Goal: Task Accomplishment & Management: Complete application form

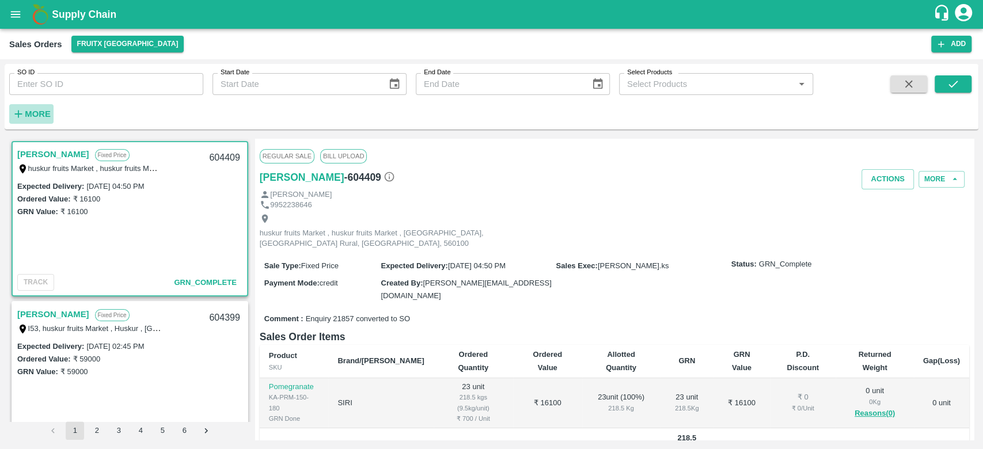
click at [28, 118] on strong "More" at bounding box center [38, 113] width 26 height 9
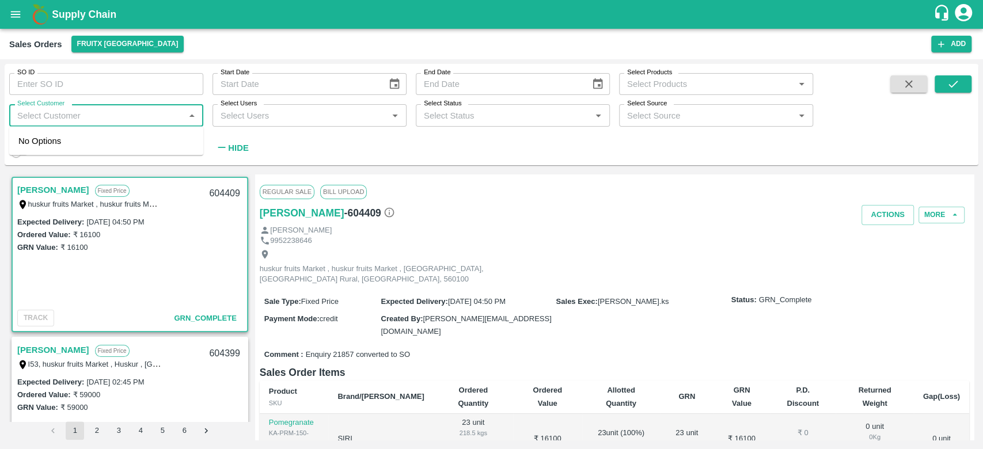
click at [28, 118] on input "Select Customer" at bounding box center [97, 115] width 168 height 15
type input "iniya"
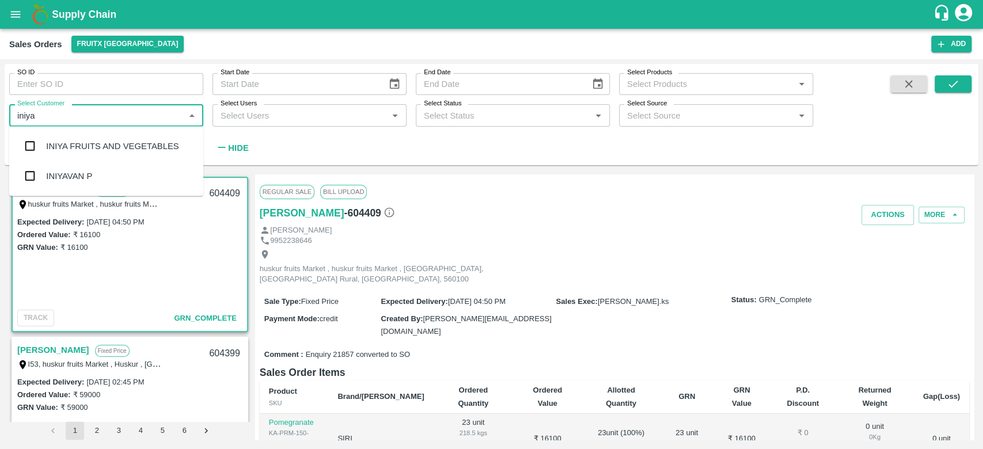
click at [116, 154] on div "INIYA FRUITS AND VEGETABLES" at bounding box center [106, 146] width 194 height 30
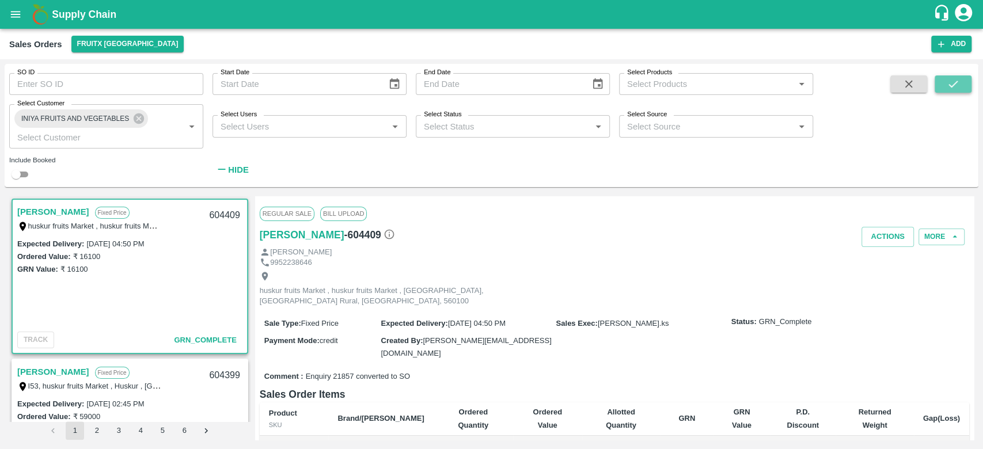
click at [951, 89] on icon "submit" at bounding box center [953, 84] width 13 height 13
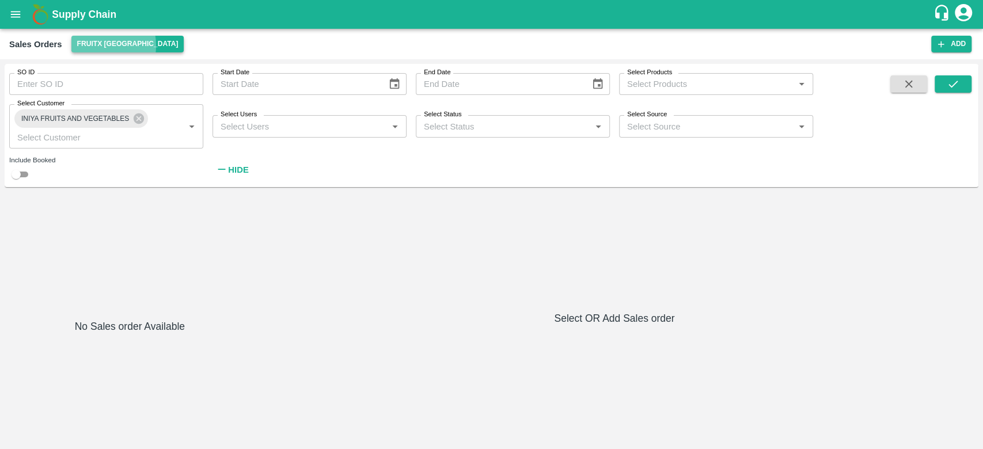
click at [93, 45] on button "FruitX [GEOGRAPHIC_DATA]" at bounding box center [127, 44] width 113 height 17
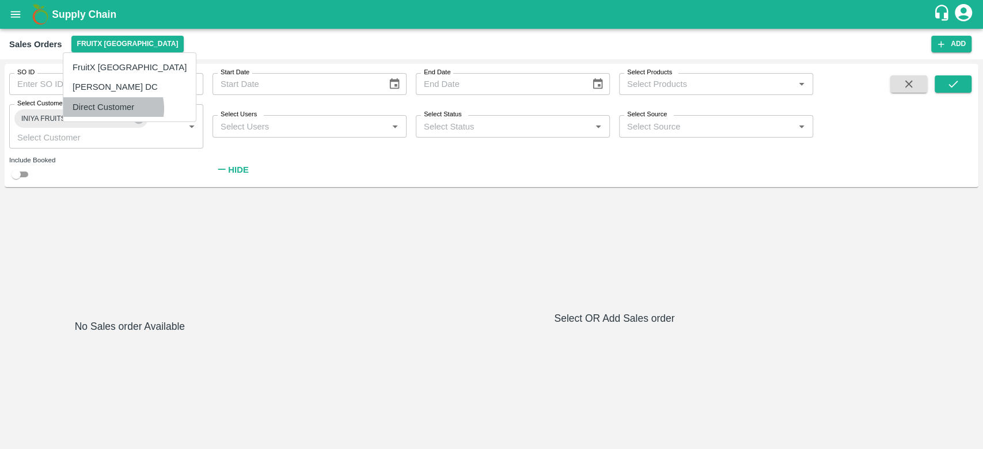
click at [111, 108] on li "Direct Customer" at bounding box center [129, 107] width 132 height 20
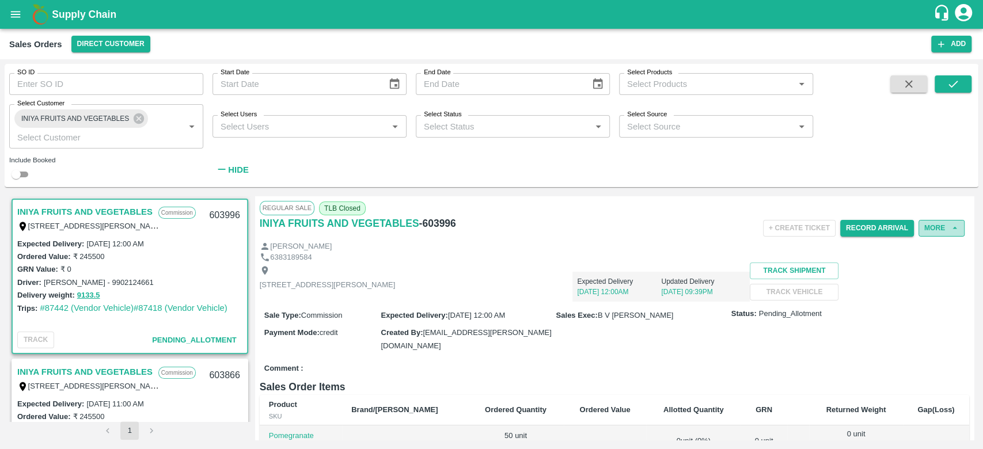
click at [931, 225] on button "More" at bounding box center [942, 228] width 46 height 17
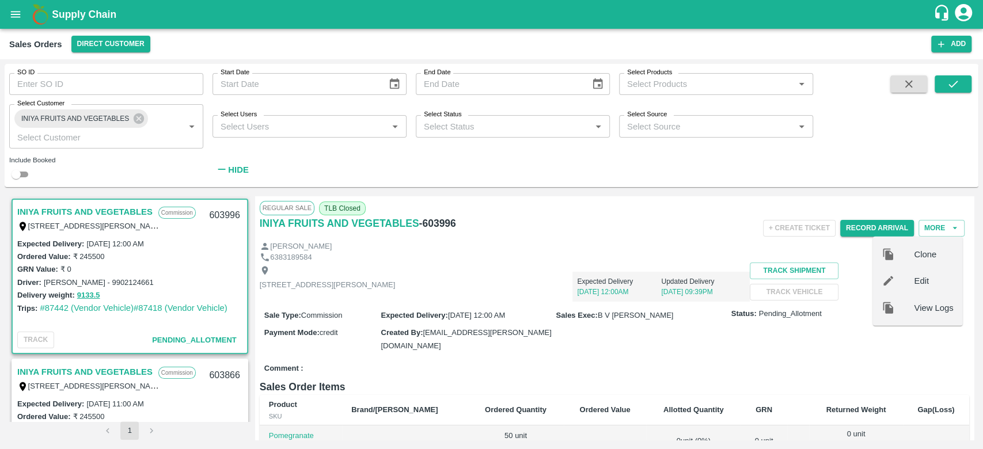
click at [935, 251] on span "Clone" at bounding box center [933, 254] width 39 height 13
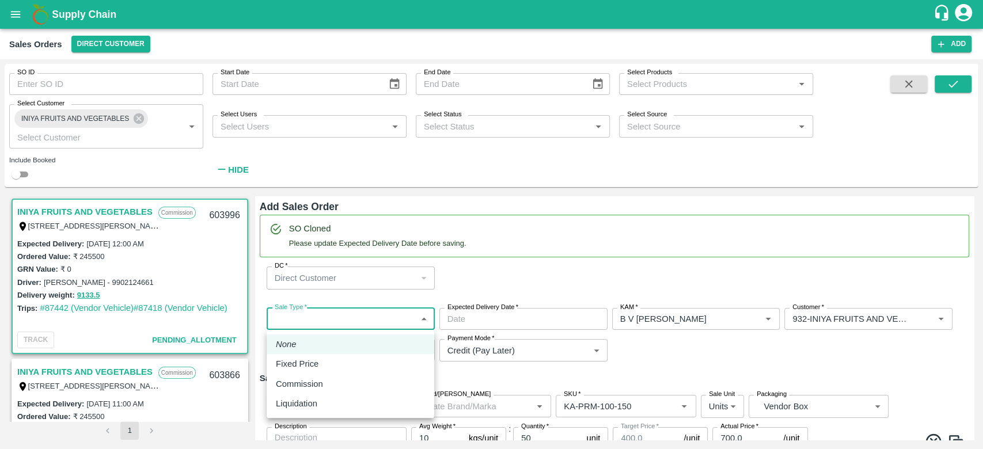
click at [341, 320] on body "Supply Chain Sales Orders Direct Customer Add SO ID SO ID Start Date Start Date…" at bounding box center [491, 224] width 983 height 449
click at [323, 386] on p "Commission" at bounding box center [299, 384] width 47 height 13
type input "2"
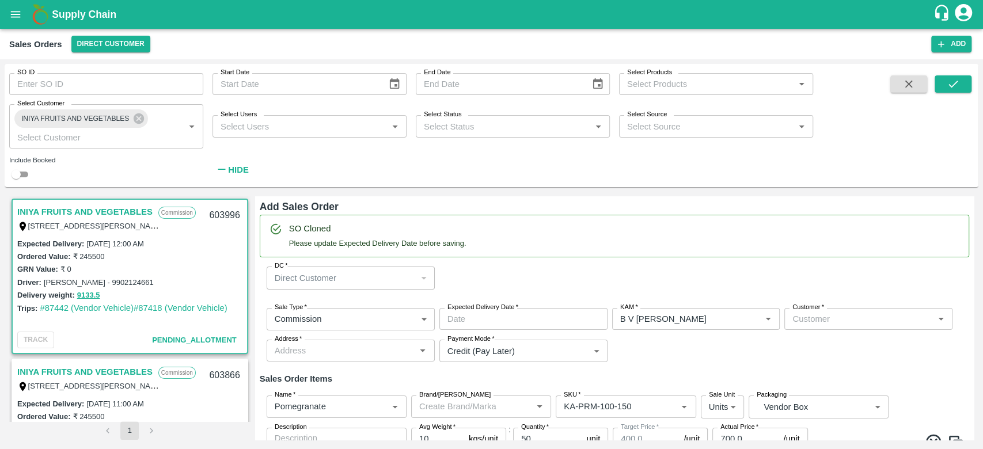
drag, startPoint x: 491, startPoint y: 305, endPoint x: 489, endPoint y: 316, distance: 10.6
click at [489, 316] on div "Expected Delivery Date   * Expected Delivery Date" at bounding box center [523, 319] width 168 height 22
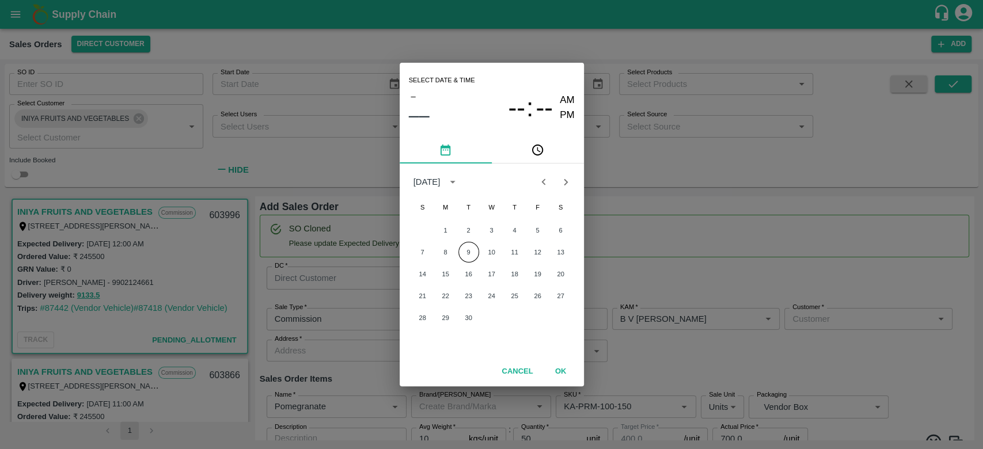
click at [489, 316] on div "28 29 30" at bounding box center [492, 318] width 184 height 21
click at [507, 255] on button "11" at bounding box center [514, 252] width 21 height 21
type input "[DATE] 12:00 AM"
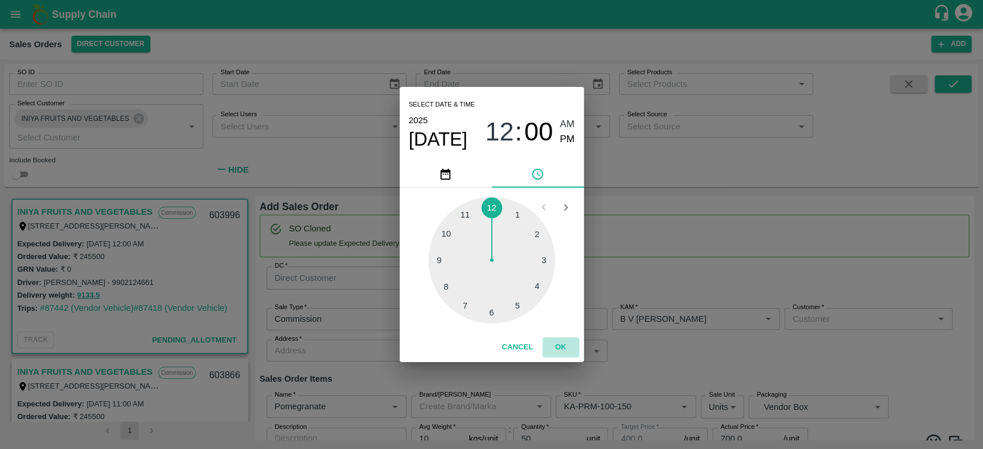
click at [559, 347] on button "OK" at bounding box center [561, 347] width 37 height 20
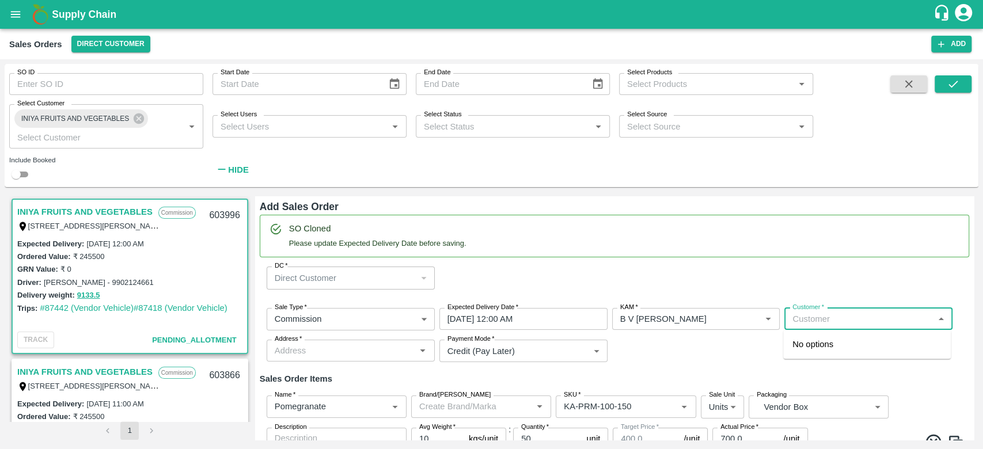
click at [822, 319] on input "Customer   *" at bounding box center [859, 319] width 142 height 15
type input "I"
type input "i"
click at [820, 354] on p "Wholesale" at bounding box center [807, 356] width 30 height 10
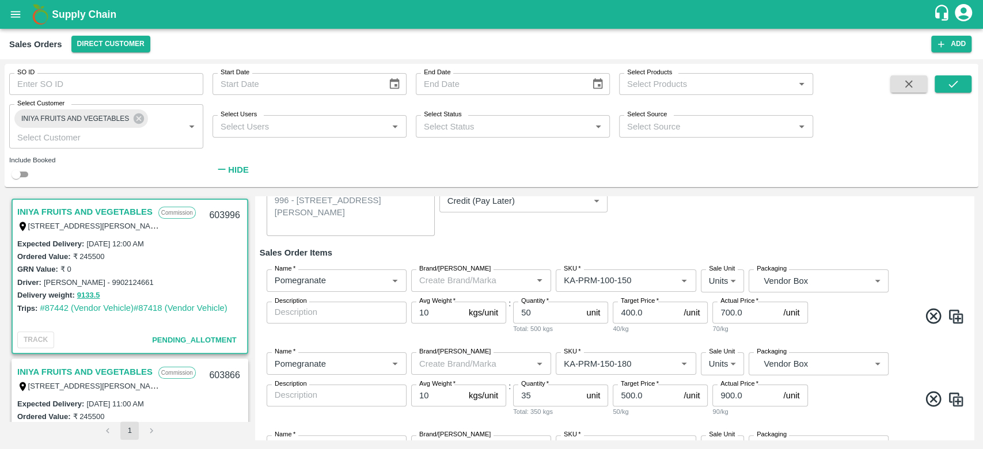
scroll to position [172, 0]
type input "932-INIYA FRUITS AND VEGETABLES"
click at [543, 313] on input "50" at bounding box center [547, 312] width 69 height 22
click at [545, 389] on input "35" at bounding box center [547, 395] width 69 height 22
type input "3"
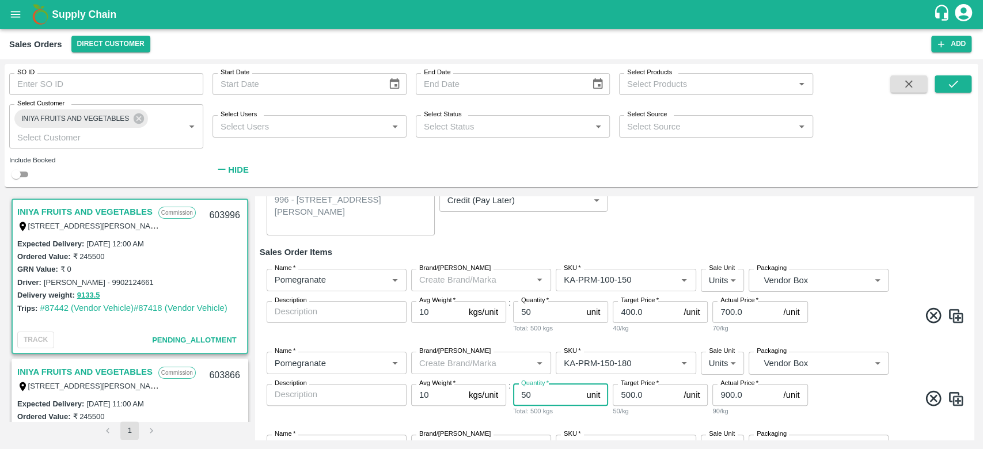
type input "50"
click at [669, 342] on div "Name   * Name   * Brand/[PERSON_NAME]/[PERSON_NAME]   * SKU   * Sale Unit Units…" at bounding box center [615, 301] width 710 height 83
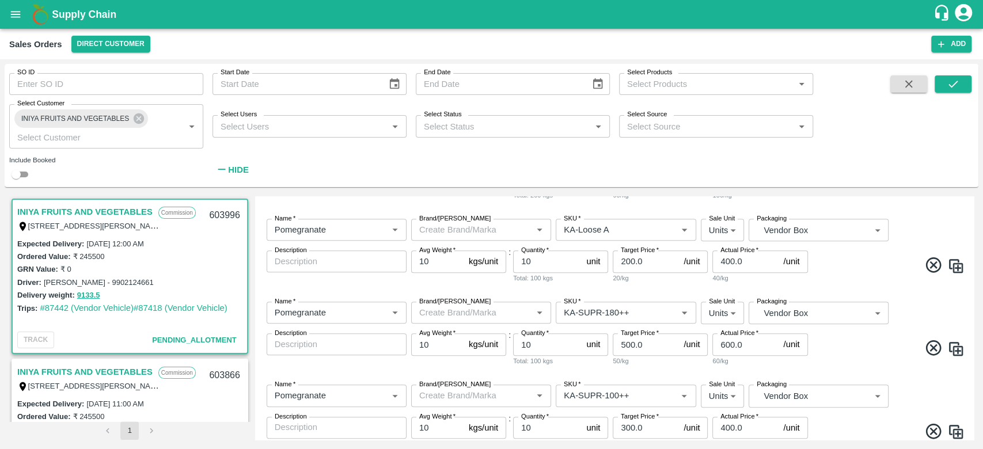
scroll to position [1181, 0]
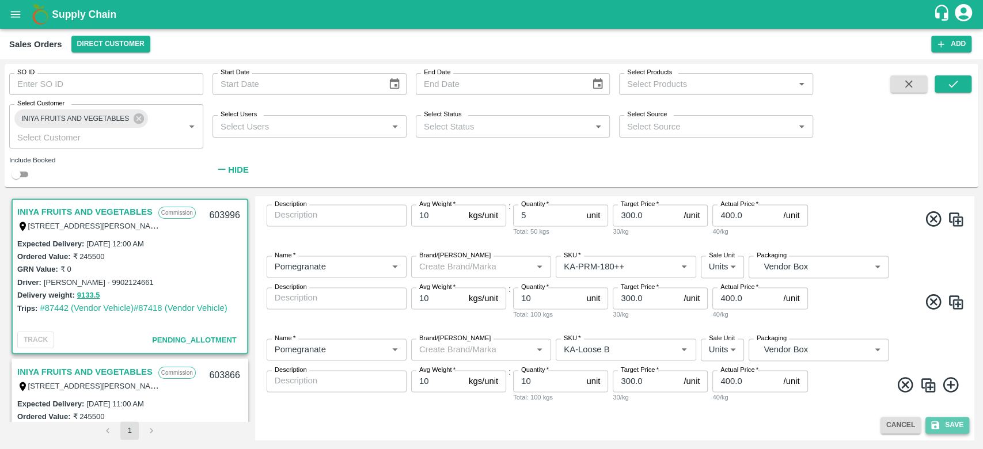
click at [935, 418] on button "Save" at bounding box center [947, 425] width 44 height 17
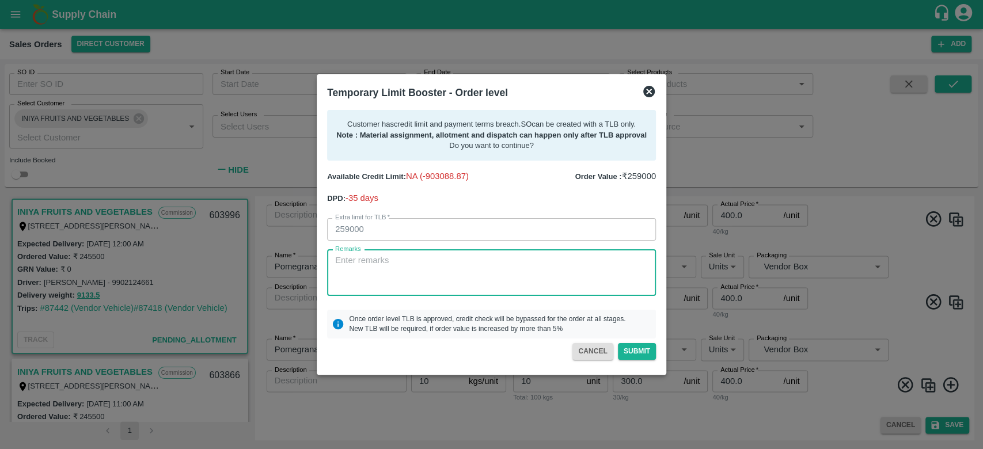
click at [340, 270] on textarea "Remarks" at bounding box center [491, 273] width 313 height 36
type textarea "f"
type textarea "G"
click at [570, 262] on textarea "For creation of SO, 7L of payment received on [DATE],next" at bounding box center [491, 273] width 313 height 36
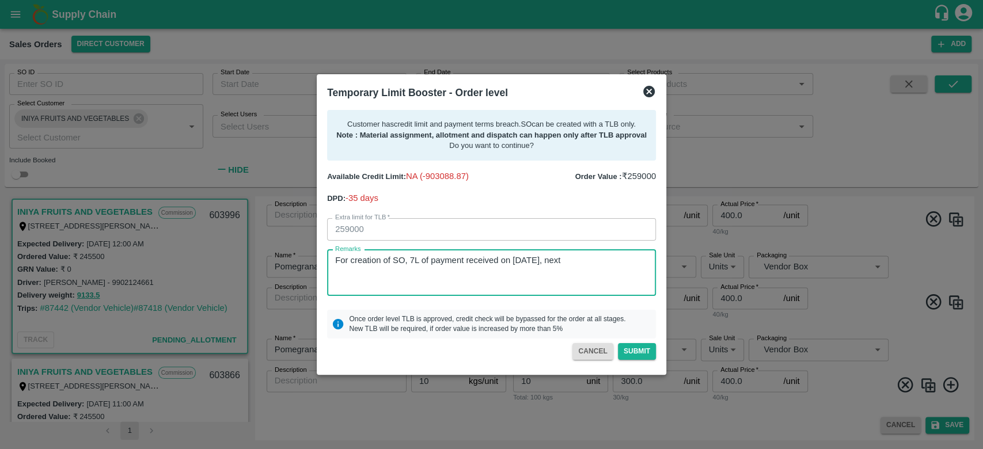
click at [601, 260] on textarea "For creation of SO, 7L of payment received on [DATE], next" at bounding box center [491, 273] width 313 height 36
click at [631, 261] on textarea "For creation of SO, 7L of payment received on [DATE], next payment expected" at bounding box center [491, 273] width 313 height 36
click at [378, 268] on textarea "For creation of SO, 7L of payment received on [DATE], next payment is expected" at bounding box center [491, 273] width 313 height 36
click at [445, 276] on textarea "For creation of SO, 7L of payment received on [DATE], next payment is expected …" at bounding box center [491, 273] width 313 height 36
click at [500, 275] on textarea "For creation of SO, 7L of payment received on [DATE], next payment is expected …" at bounding box center [491, 273] width 313 height 36
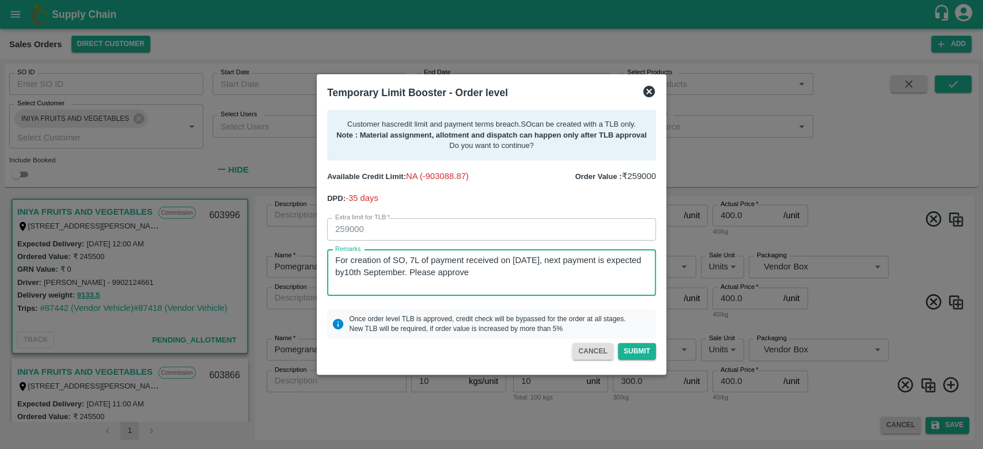
drag, startPoint x: 500, startPoint y: 275, endPoint x: 590, endPoint y: 290, distance: 91.0
click at [590, 290] on textarea "For creation of SO, 7L of payment received on [DATE], next payment is expected …" at bounding box center [491, 273] width 313 height 36
click at [381, 274] on textarea "For creation of SO, 7L of payment received on [DATE], next payment is expected …" at bounding box center [491, 273] width 313 height 36
click at [521, 277] on textarea "For creation of SO, 7L of payment received on [DATE], next payment is expected …" at bounding box center [491, 273] width 313 height 36
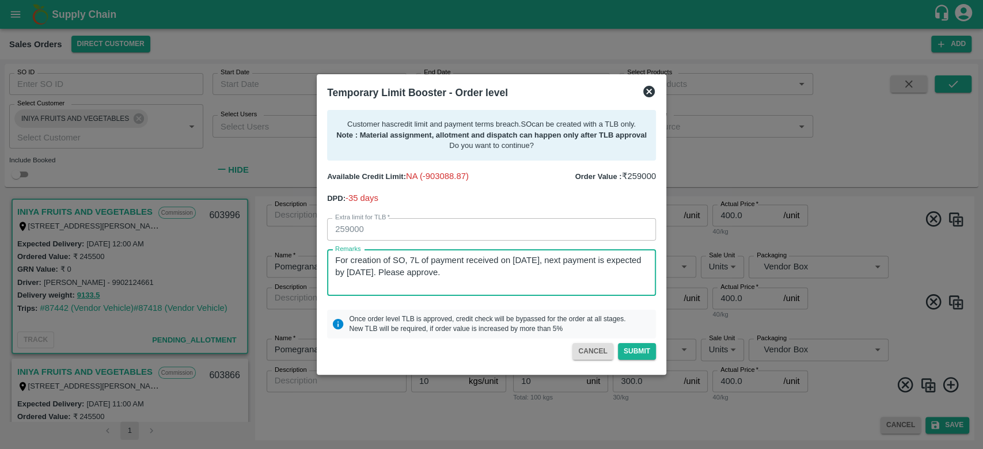
click at [447, 272] on textarea "For creation of SO, 7L of payment received on [DATE], next payment is expected …" at bounding box center [491, 273] width 313 height 36
click at [539, 278] on textarea "For creation of SO, 7L of payment received on [DATE], next payment is expected …" at bounding box center [491, 273] width 313 height 36
click at [447, 277] on textarea "For creation of SO, 7L of payment received on [DATE], next payment is expected …" at bounding box center [491, 273] width 313 height 36
type textarea "For creation of SO, 7L of payment received on [DATE], next payment is expected …"
click at [534, 295] on div "For creation of SO, 7L of payment received on [DATE], next payment is expected …" at bounding box center [491, 273] width 329 height 46
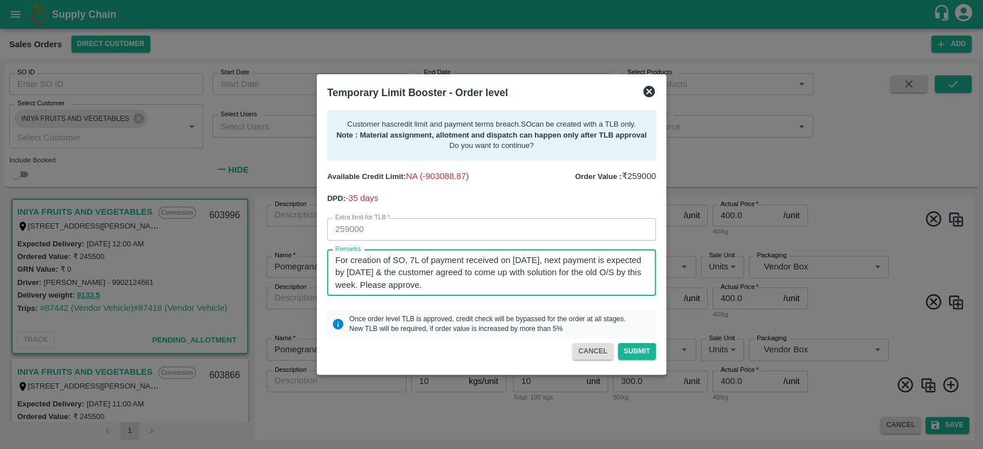
click at [534, 295] on div "For creation of SO, 7L of payment received on [DATE], next payment is expected …" at bounding box center [491, 273] width 329 height 46
click at [530, 288] on textarea "For creation of SO, 7L of payment received on [DATE], next payment is expected …" at bounding box center [491, 273] width 313 height 36
click at [633, 351] on button "Submit" at bounding box center [637, 351] width 38 height 17
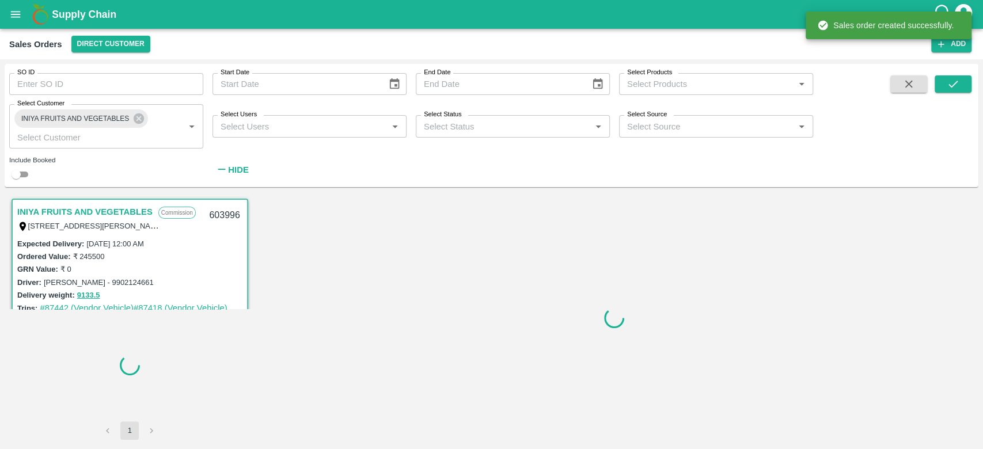
scroll to position [2, 0]
